Goal: Information Seeking & Learning: Learn about a topic

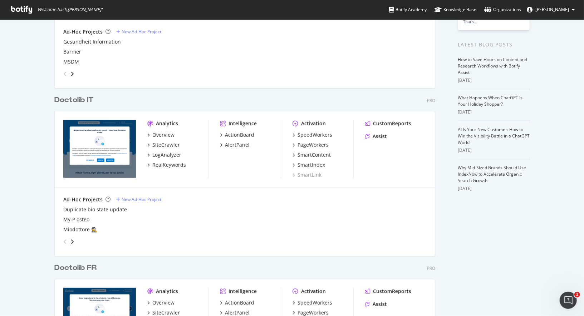
scroll to position [179, 0]
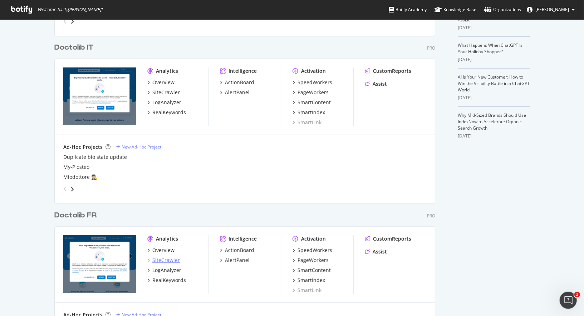
click at [169, 257] on div "SiteCrawler" at bounding box center [166, 260] width 28 height 7
